Goal: Information Seeking & Learning: Check status

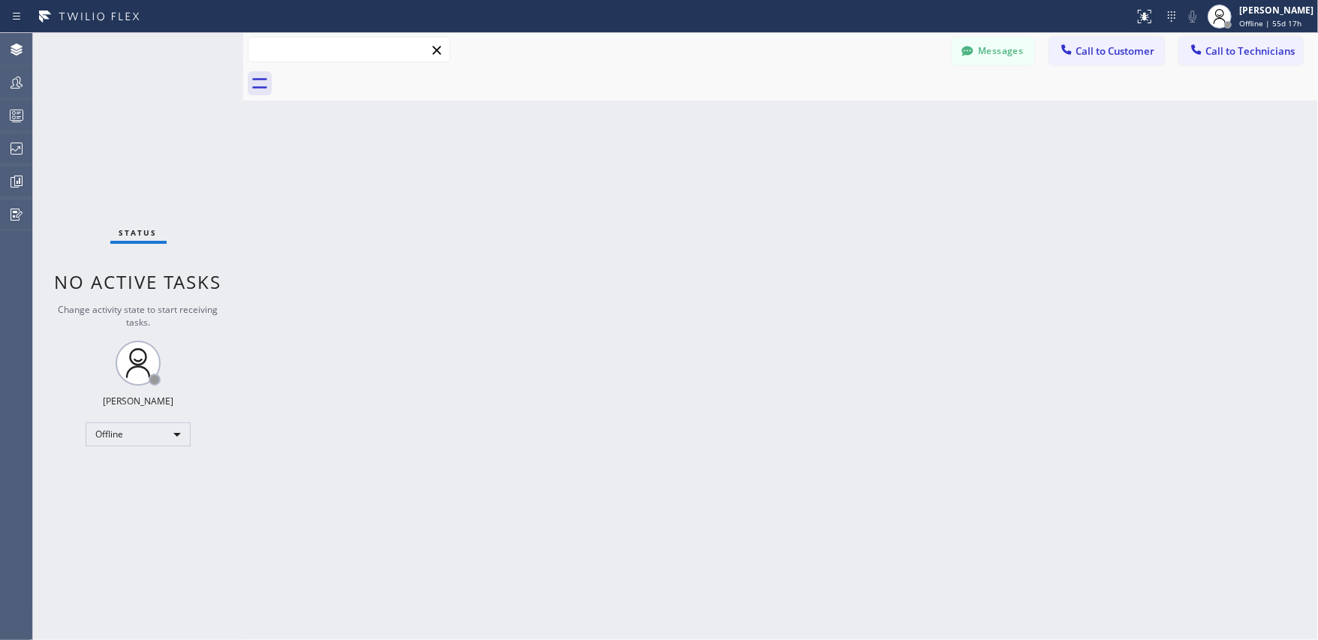
click at [317, 53] on input "text" at bounding box center [348, 50] width 201 height 24
paste input "[PERSON_NAME]"
type input "[PERSON_NAME]"
click at [10, 80] on icon at bounding box center [17, 83] width 18 height 18
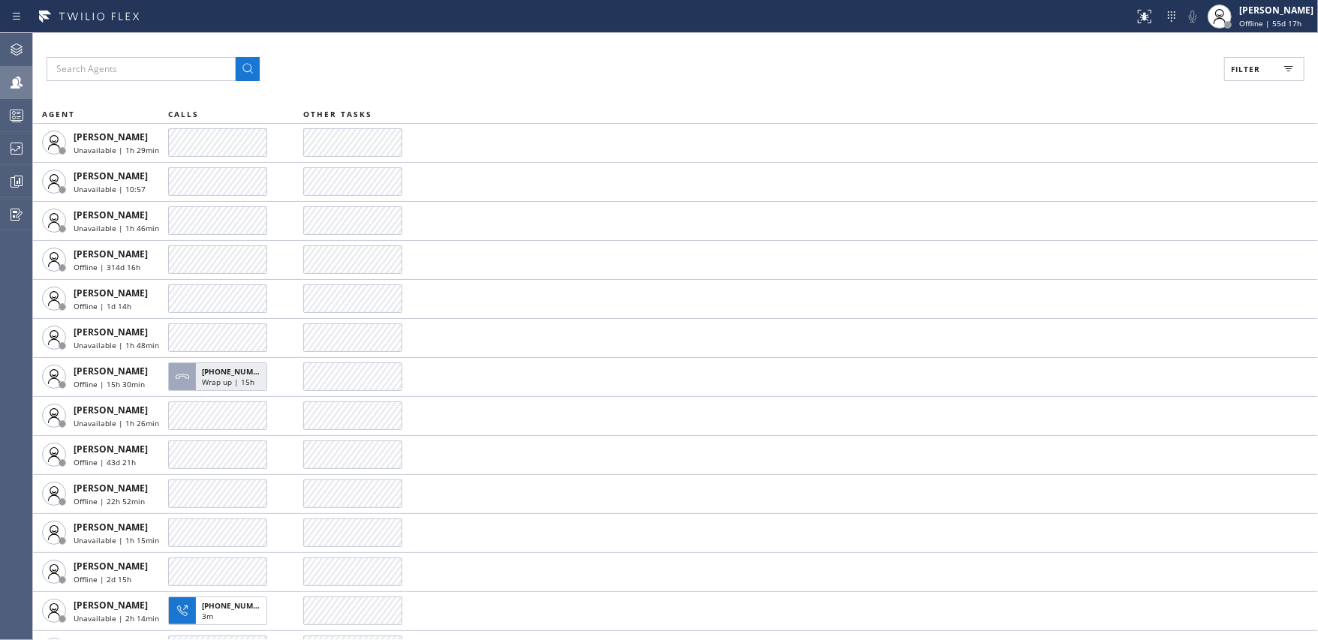
scroll to position [2885, 0]
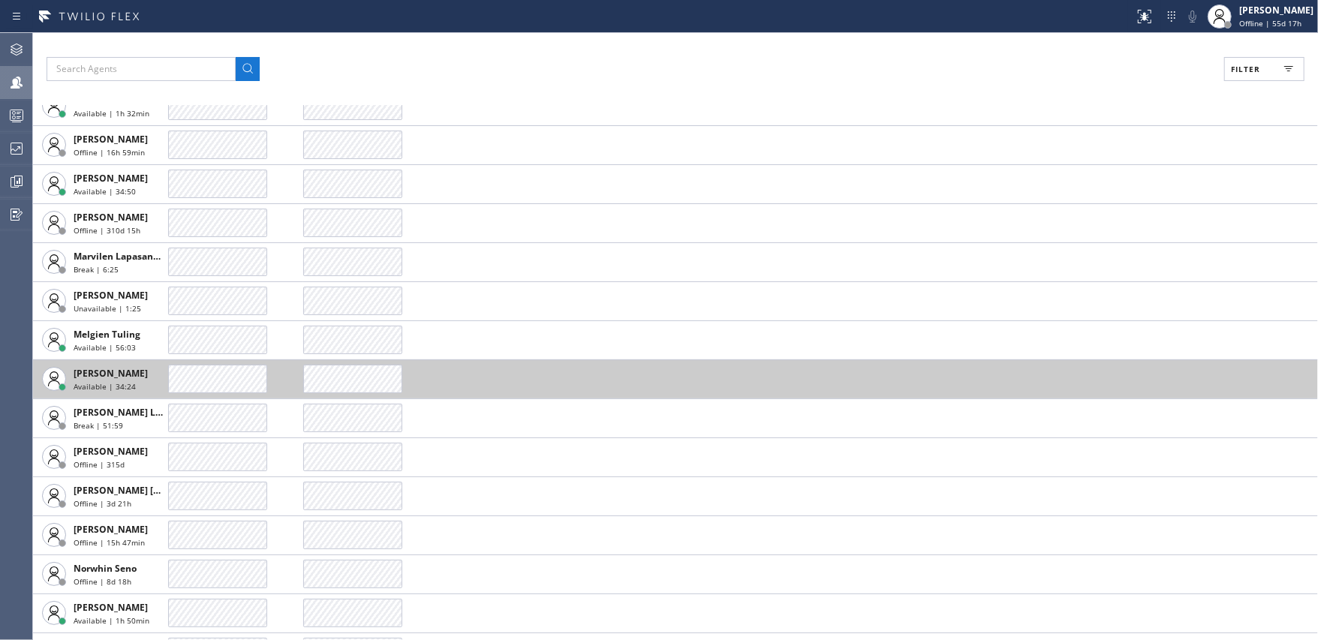
click at [134, 382] on div "Available | 34:24" at bounding box center [119, 386] width 90 height 11
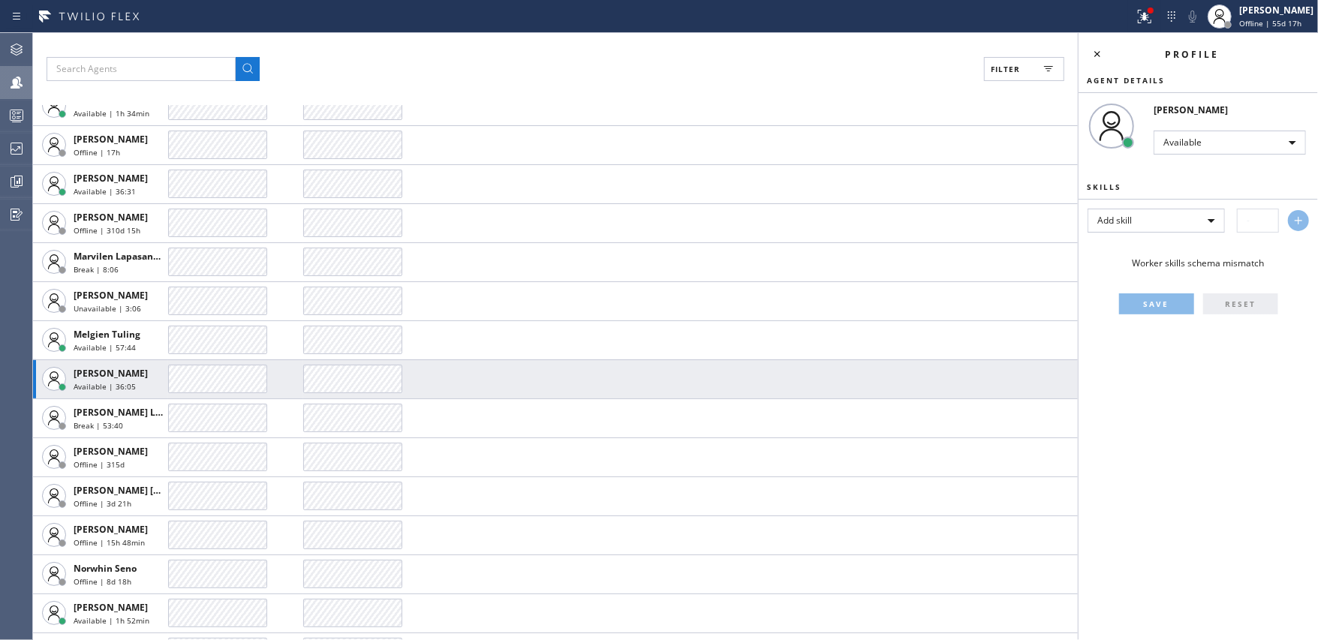
drag, startPoint x: 22, startPoint y: 149, endPoint x: 3, endPoint y: 284, distance: 136.4
click at [3, 284] on div "Agent Desktop Teams Queues Stats Dashboards Analyze Questionnaires" at bounding box center [16, 336] width 32 height 607
click at [8, 157] on icon at bounding box center [17, 149] width 18 height 18
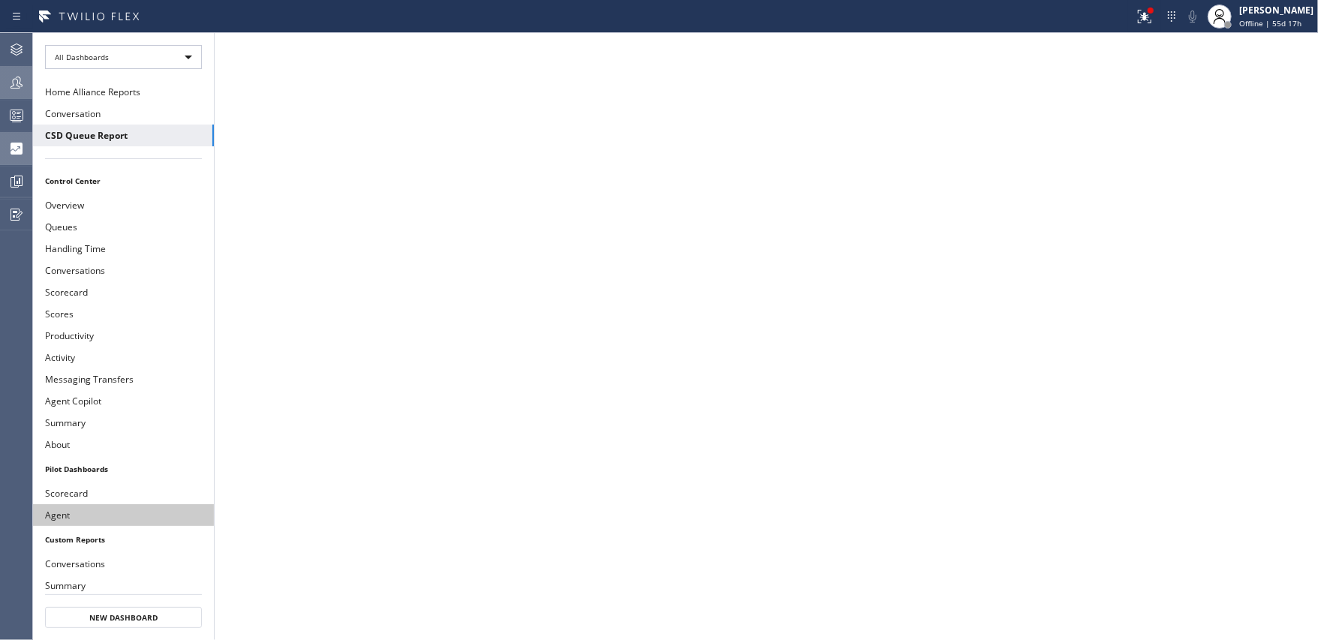
click at [86, 506] on button "Agent" at bounding box center [123, 515] width 181 height 22
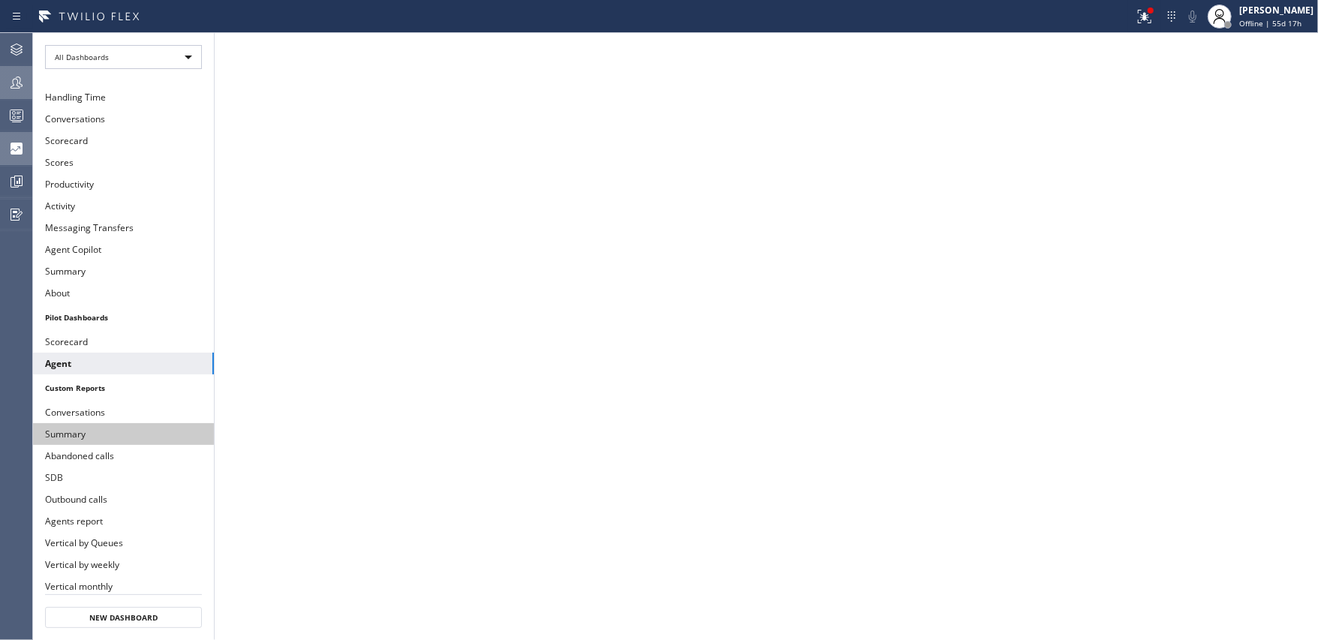
scroll to position [149, 0]
